Goal: Register for event/course

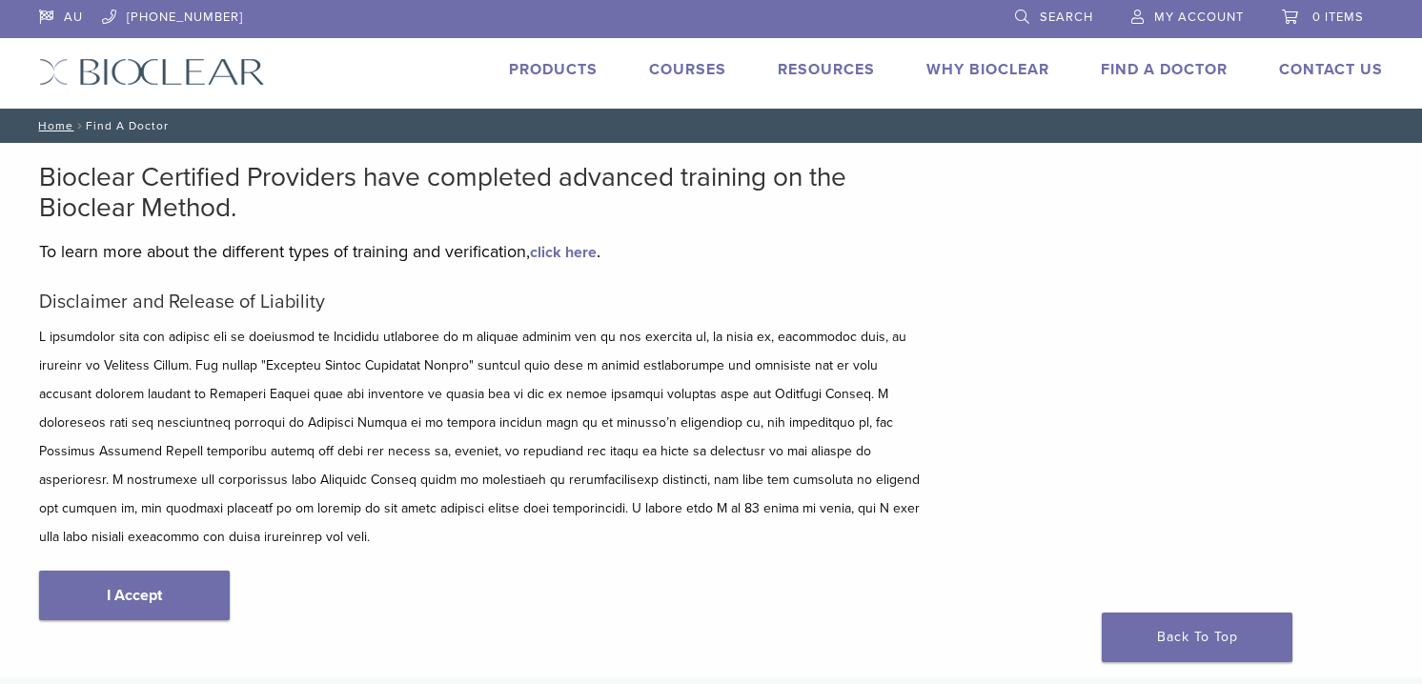
click at [692, 72] on link "Courses" at bounding box center [687, 69] width 77 height 19
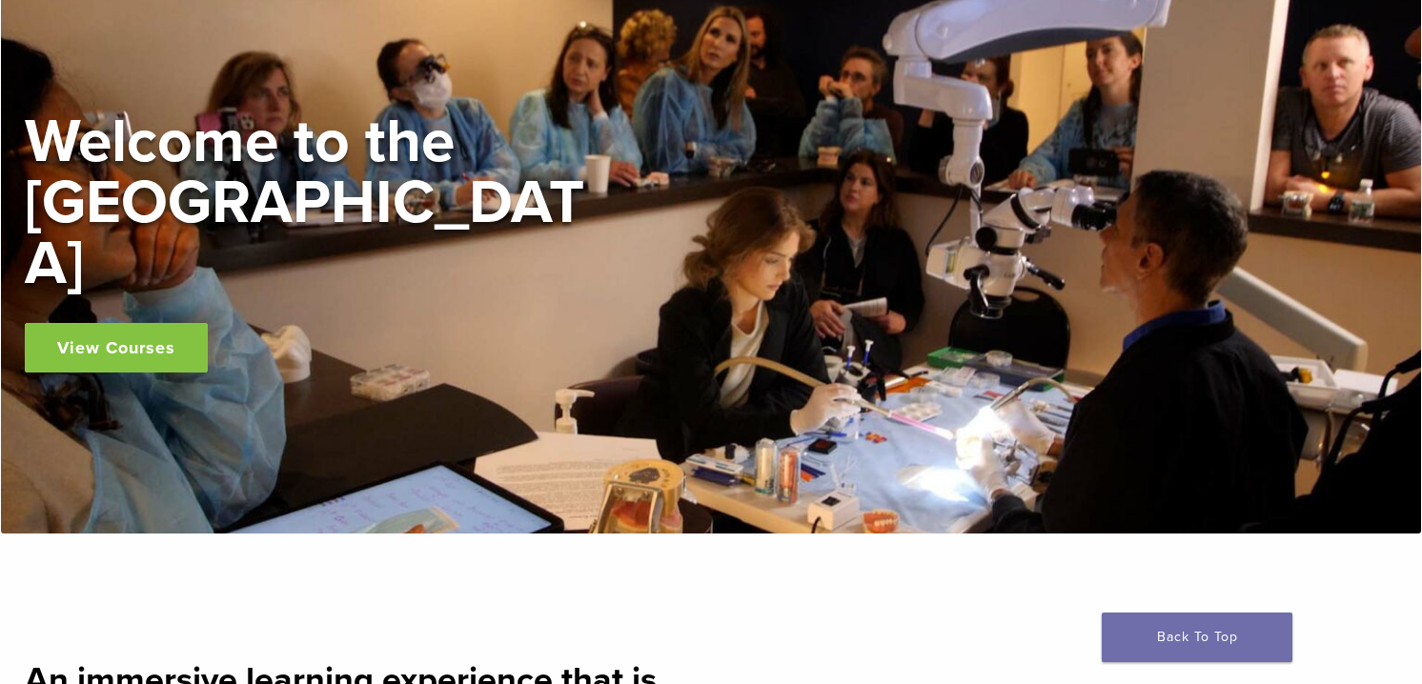
scroll to position [167, 0]
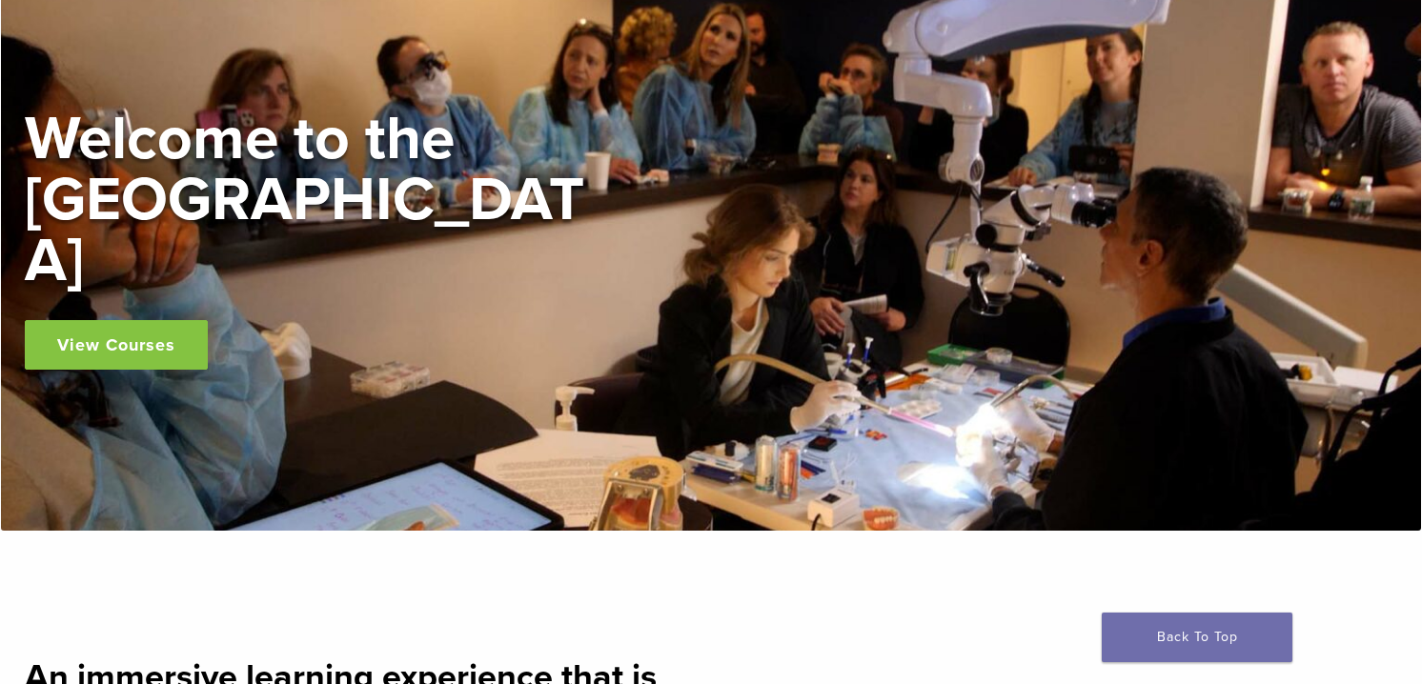
click at [122, 323] on link "View Courses" at bounding box center [116, 345] width 183 height 50
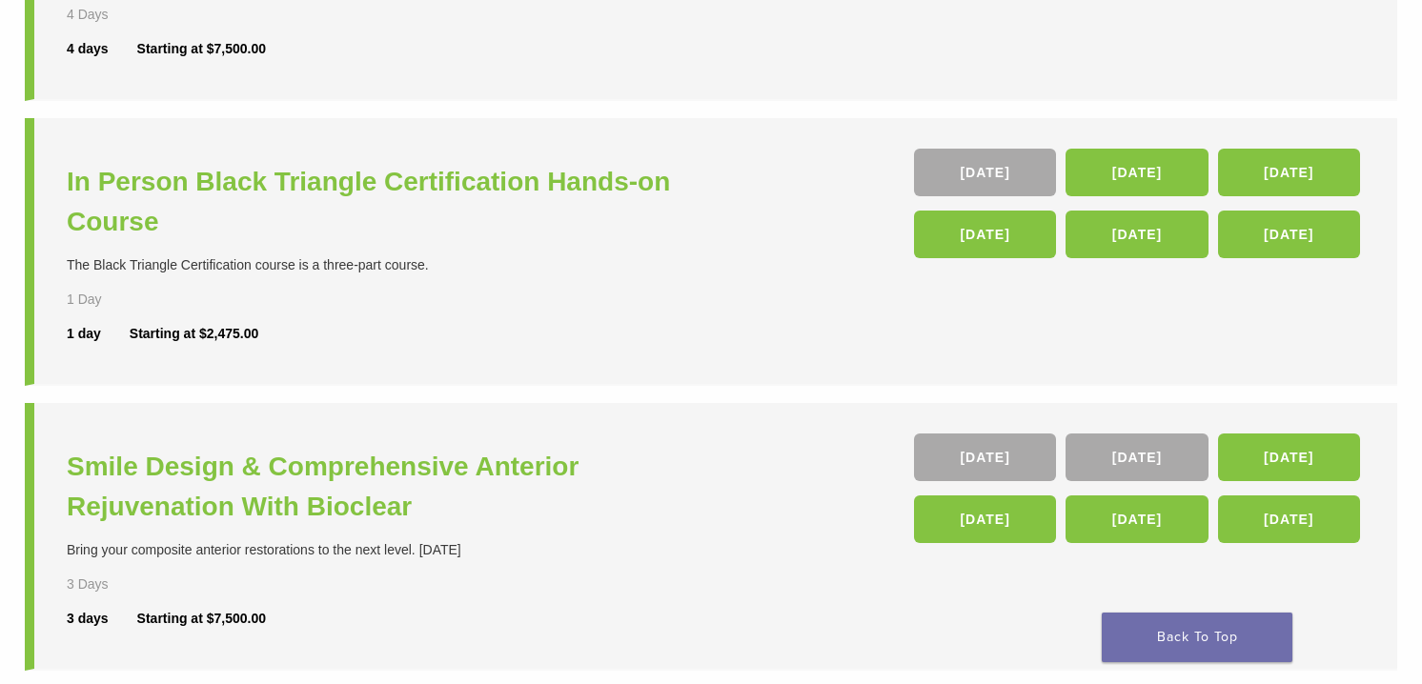
scroll to position [668, 0]
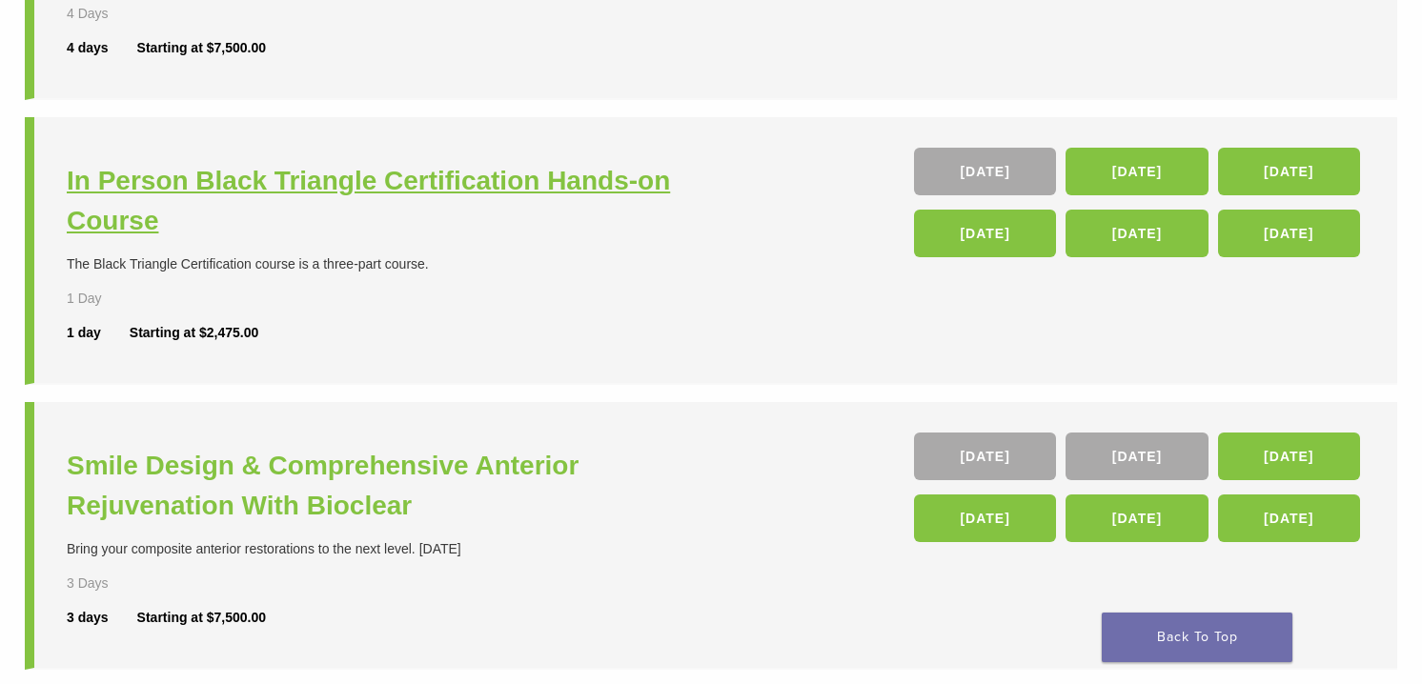
click at [339, 189] on h3 "In Person Black Triangle Certification Hands-on Course" at bounding box center [391, 201] width 649 height 80
